Goal: Subscribe to service/newsletter

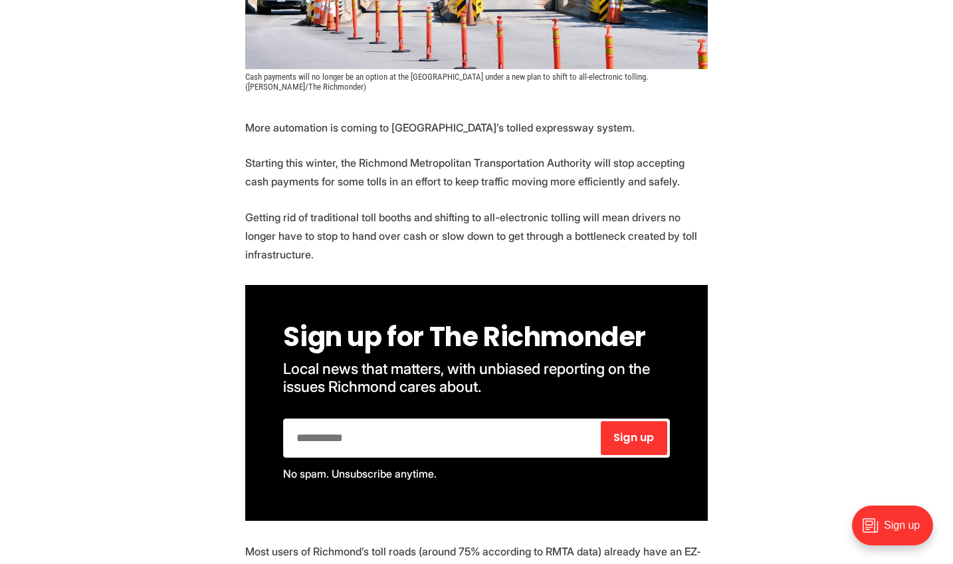
scroll to position [532, 0]
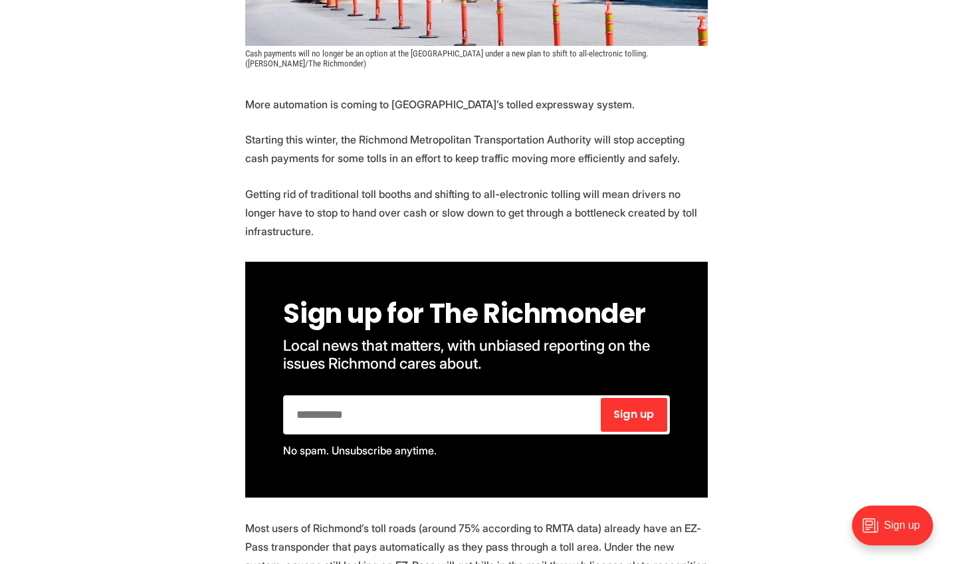
click at [391, 421] on input "email" at bounding box center [442, 415] width 313 height 34
type input "**********"
click at [637, 420] on span "Sign up" at bounding box center [633, 414] width 41 height 11
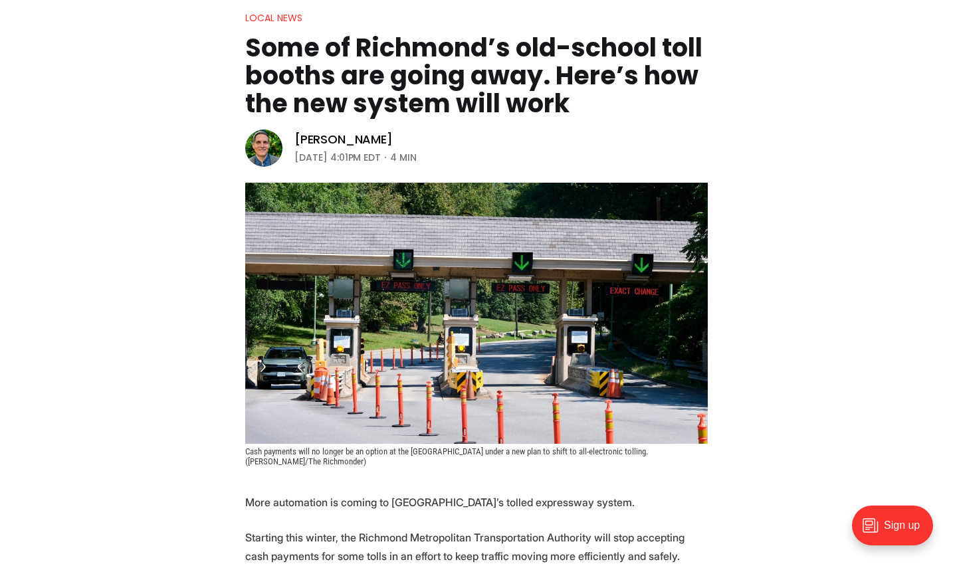
scroll to position [0, 0]
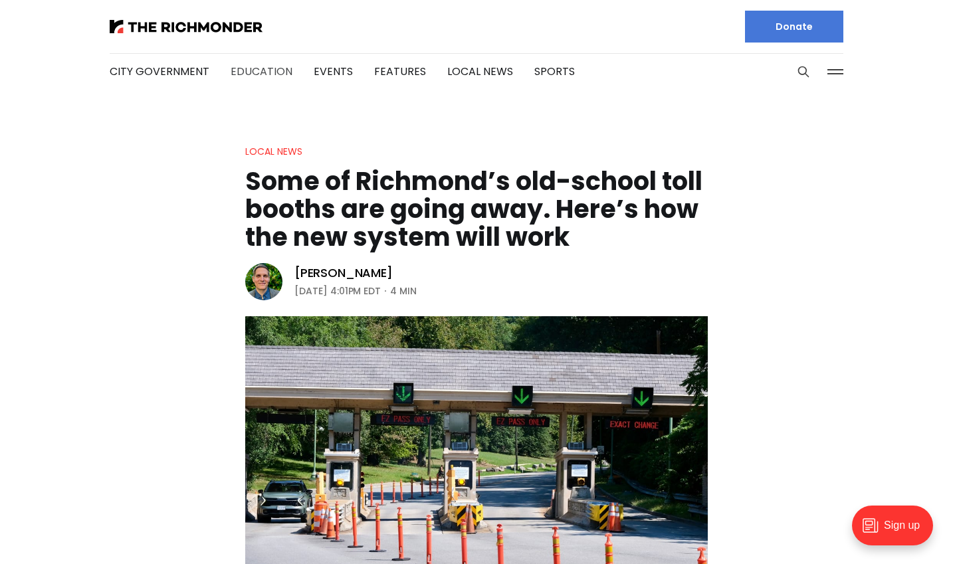
click at [238, 74] on link "Education" at bounding box center [262, 71] width 62 height 15
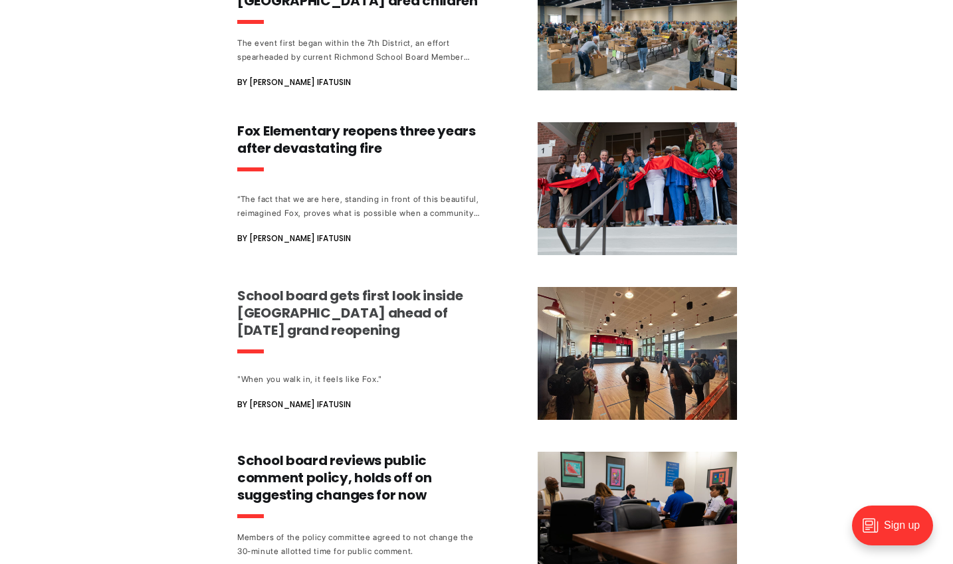
scroll to position [665, 0]
